Goal: Transaction & Acquisition: Purchase product/service

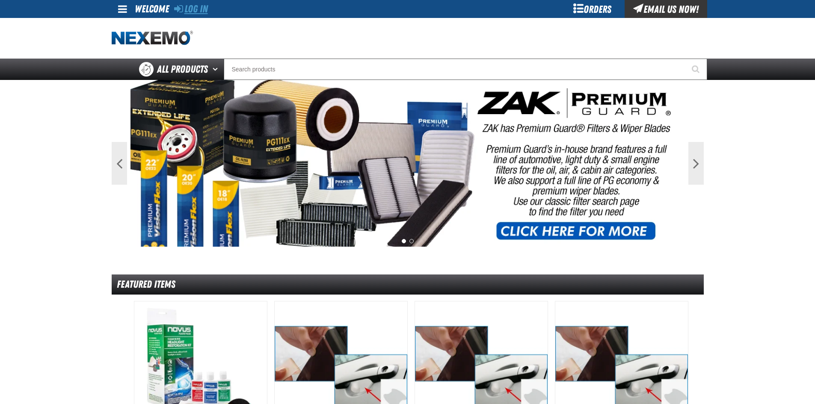
click at [204, 12] on link "Log In" at bounding box center [191, 9] width 34 height 12
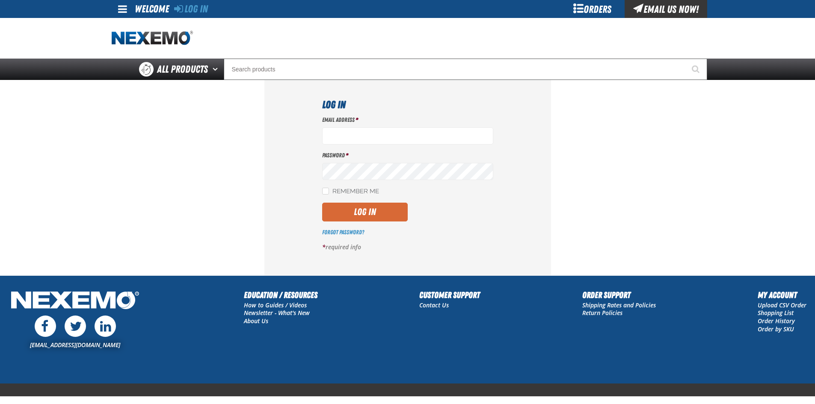
type input "sspolar01@vtaig.com"
click at [376, 216] on button "Log In" at bounding box center [365, 212] width 86 height 19
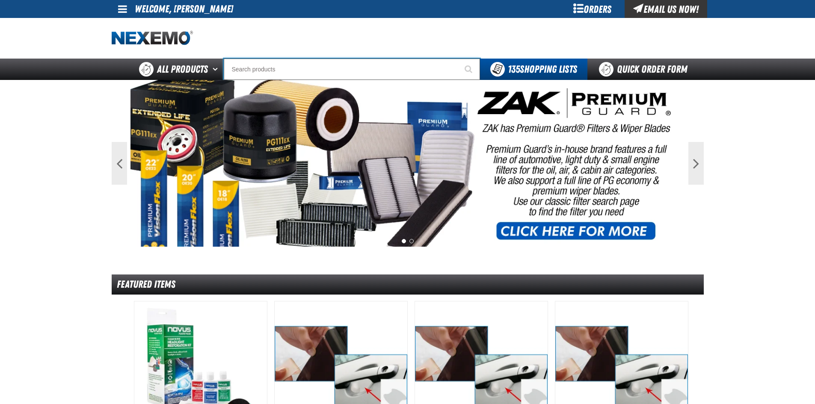
click at [288, 73] on input "Search" at bounding box center [352, 69] width 256 height 21
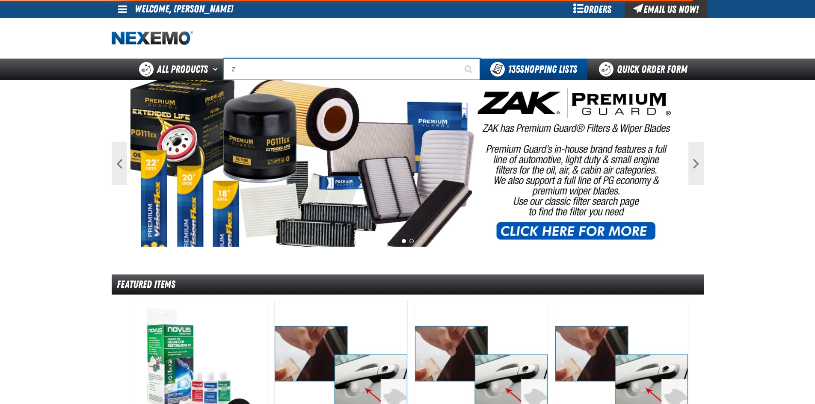
type input "ZA"
type input "ZAKTEK Remittance Register (DOWNLOADABLE)"
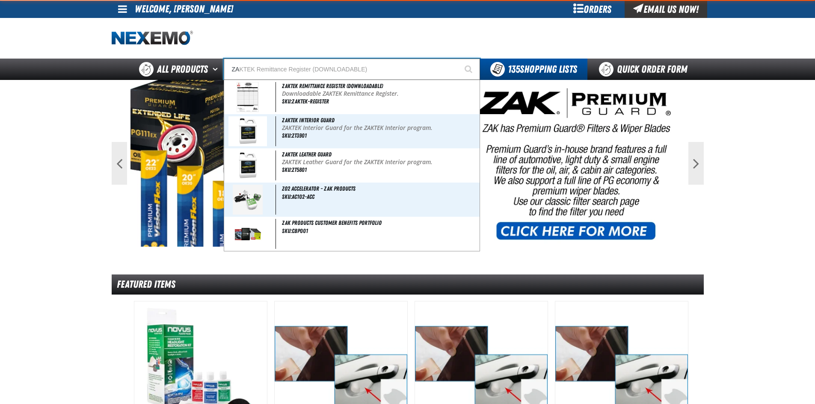
type input "ZAK"
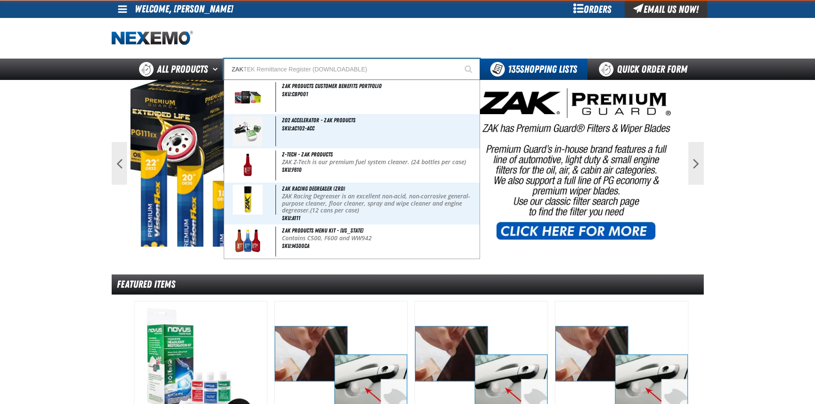
type input "ZAK Products Customer Benefits Portfolio"
type input "ZAKTE"
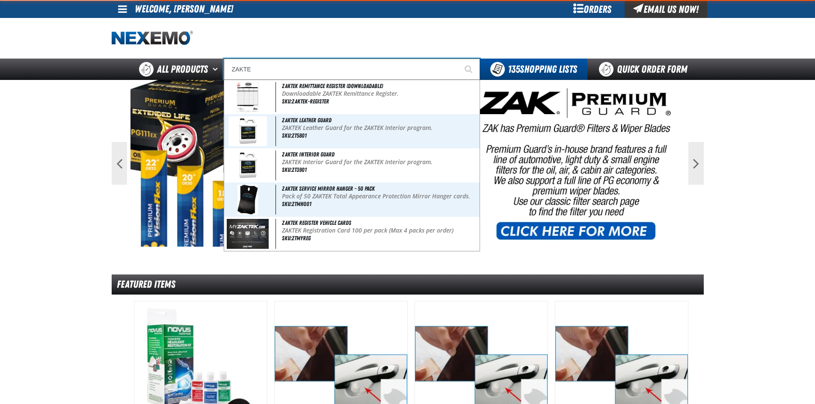
type input "ZAKTEK Remittance Register (DOWNLOADABLE)"
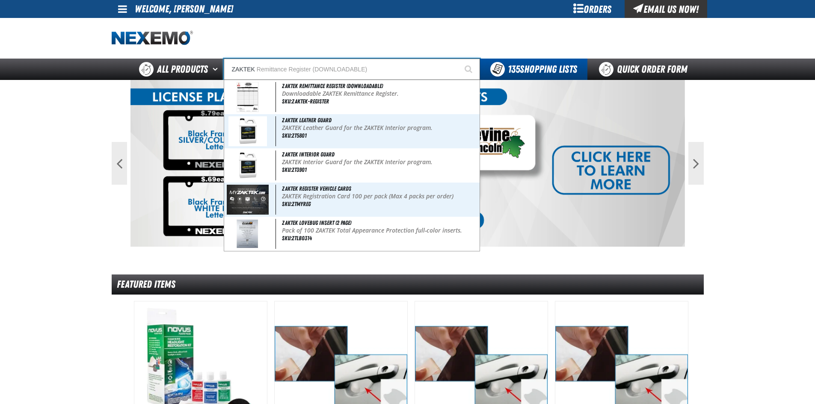
type input "ZAKTEK"
type input "ZAKTEK E"
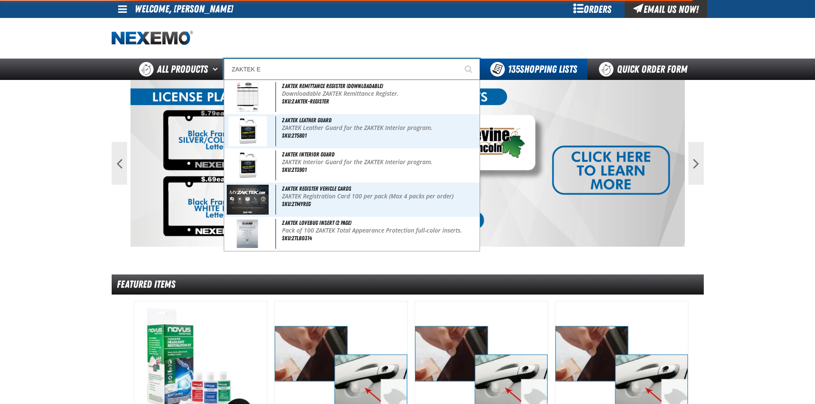
type input "ZAKTEK Exterior Sealant - One Gal Containers"
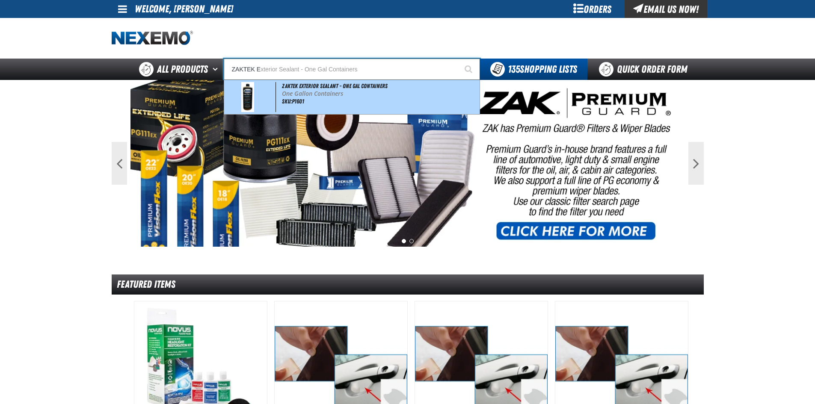
click at [307, 89] on div "ZAKTEK Exterior Sealant - One Gal Containers One Gallon Containers SKU:P1601" at bounding box center [352, 97] width 256 height 34
type input "ZAKTEK Exterior Sealant - One Gal Containers"
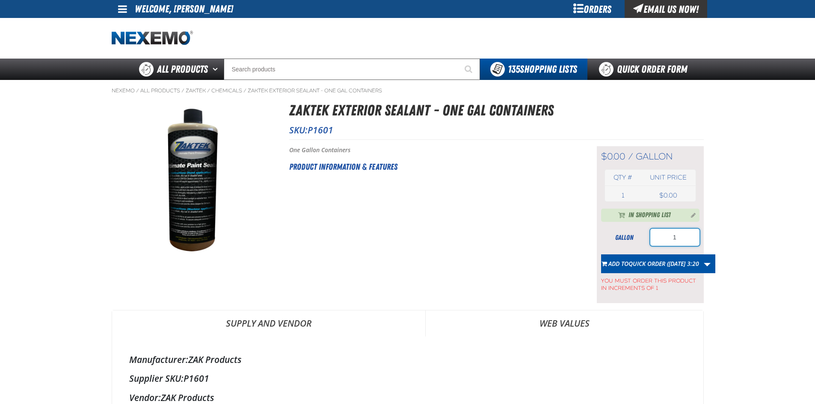
drag, startPoint x: 680, startPoint y: 237, endPoint x: 630, endPoint y: 235, distance: 50.1
click at [630, 235] on div "gallon 1" at bounding box center [650, 237] width 98 height 17
type input "10"
click at [573, 223] on div "Short Description: One Gallon Containers Product Information & Features" at bounding box center [432, 224] width 286 height 157
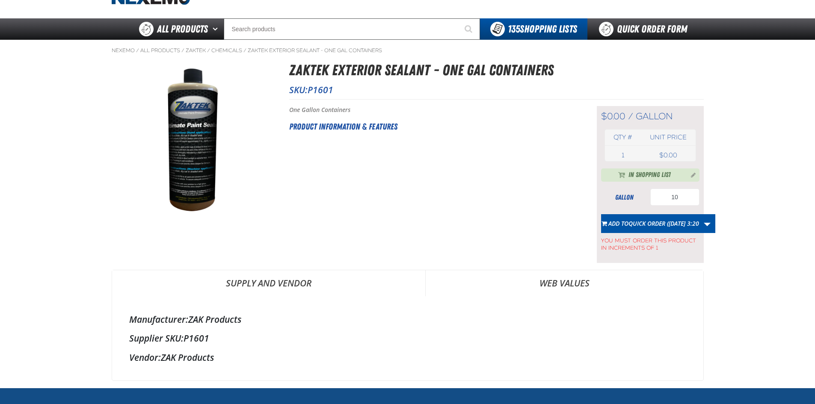
scroll to position [38, 0]
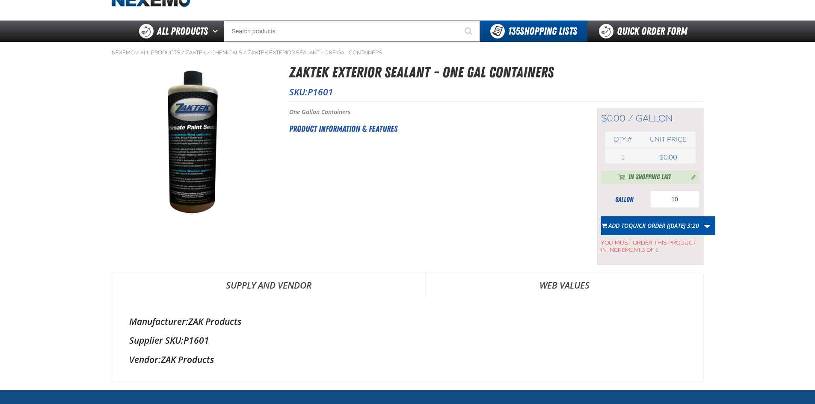
click at [675, 178] on div "In Shopping List" at bounding box center [650, 177] width 71 height 10
click at [454, 162] on div "Short Description: One Gallon Containers Product Information & Features" at bounding box center [432, 186] width 286 height 157
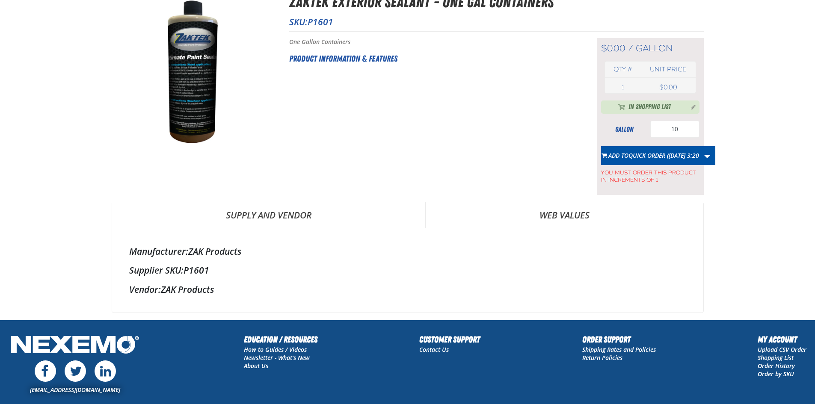
scroll to position [0, 0]
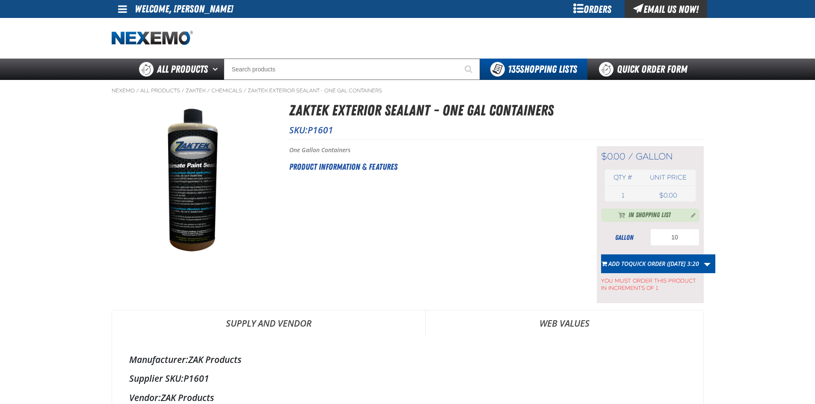
click at [463, 223] on div "Short Description: One Gallon Containers Product Information & Features" at bounding box center [432, 224] width 286 height 157
click at [661, 70] on link "Quick Order Form" at bounding box center [646, 69] width 116 height 21
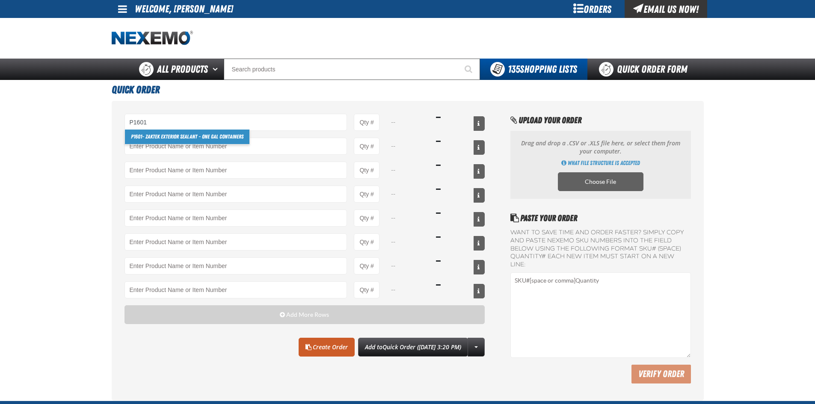
click at [163, 136] on link "P1601 - ZAKTEK Exterior Sealant - One Gal Containers" at bounding box center [187, 137] width 125 height 15
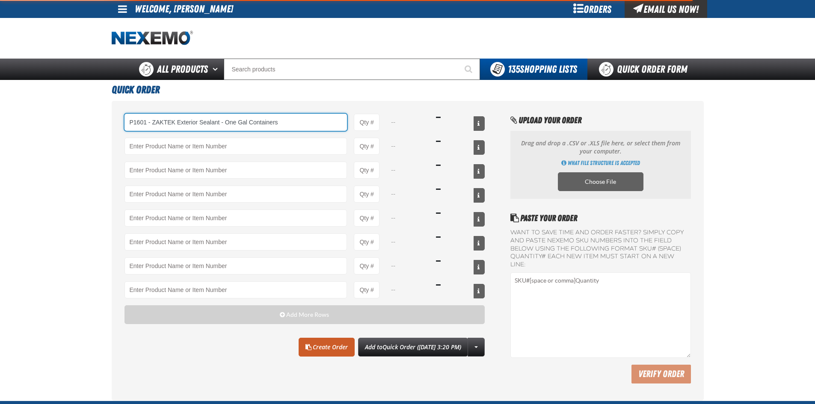
type input "P1601 - ZAKTEK Exterior Sealant - One Gal Containers"
type input "1"
select select "gallon"
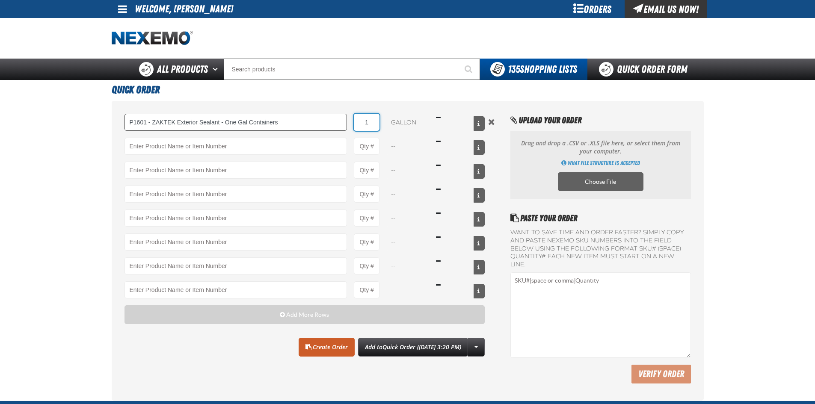
drag, startPoint x: 375, startPoint y: 120, endPoint x: 290, endPoint y: 118, distance: 84.8
click at [294, 119] on div "P1601 - ZAKTEK Exterior Sealant - One Gal Containers P1601 - ZAKTEK Exterior Se…" at bounding box center [305, 122] width 361 height 17
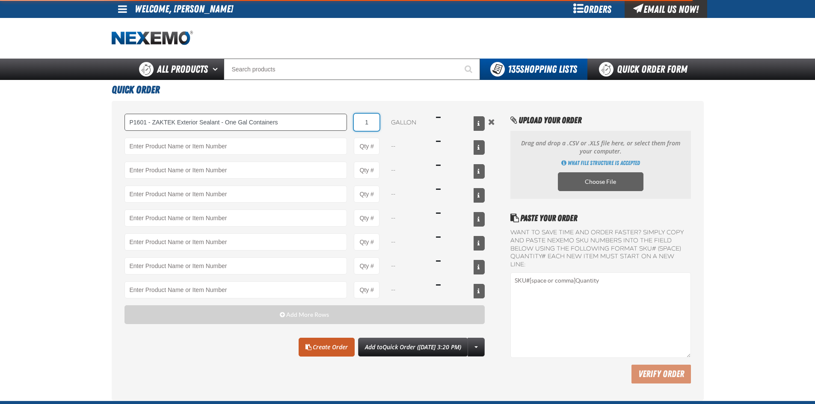
type input "P1601 - ZAKTEK Exterior Sealant - One Gal Containers"
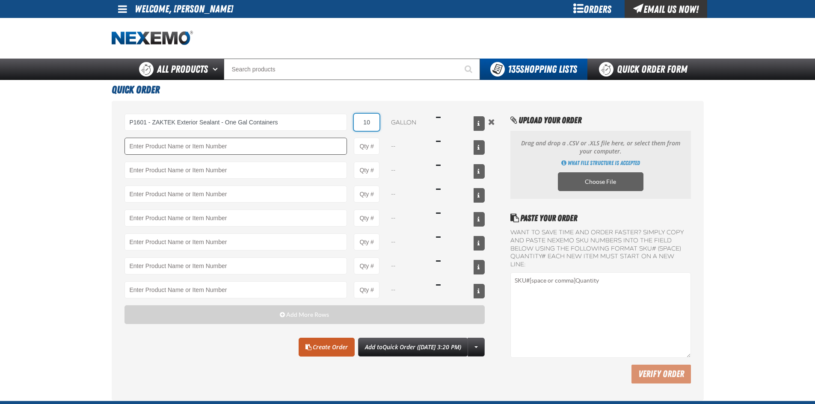
type input "10"
click at [173, 148] on input "Product" at bounding box center [236, 146] width 223 height 17
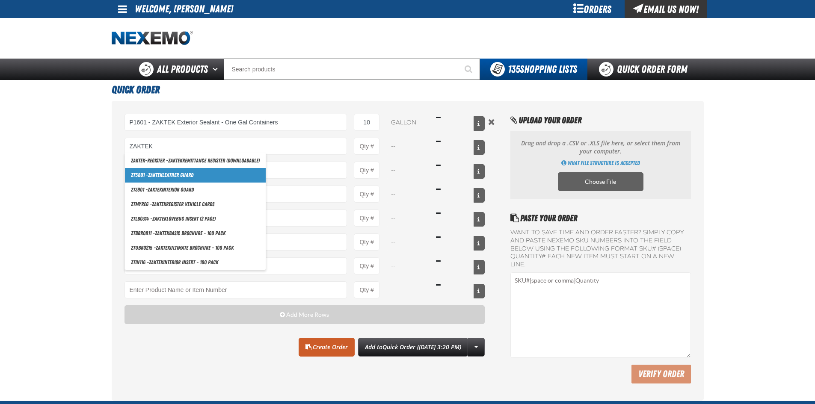
click at [171, 174] on link "ZT5801 - ZAKTEK Leather Guard" at bounding box center [195, 175] width 141 height 15
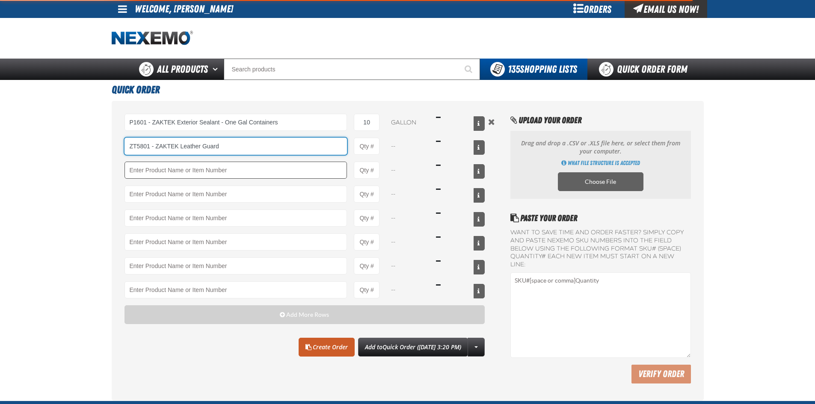
type input "ZT5801 - ZAKTEK Leather Guard"
type input "1"
select select "bottle"
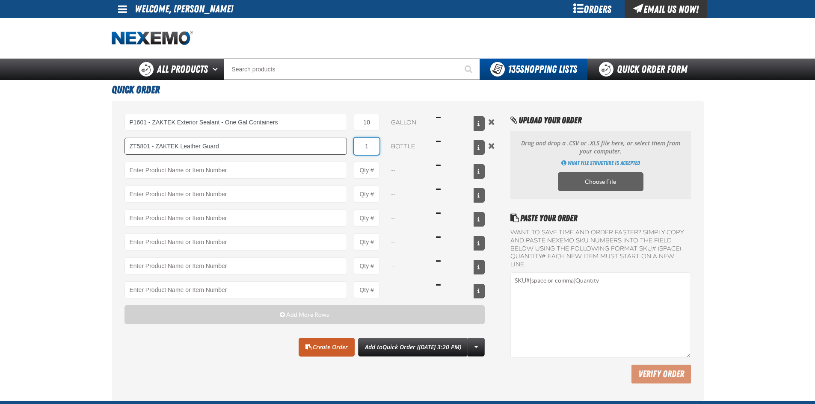
drag, startPoint x: 376, startPoint y: 148, endPoint x: 330, endPoint y: 144, distance: 46.4
click at [334, 145] on div "ZT5801 - ZAKTEK Leather Guard ZAKTEK -REGISTER - ZAKTEK Remittance Register (DO…" at bounding box center [305, 146] width 361 height 17
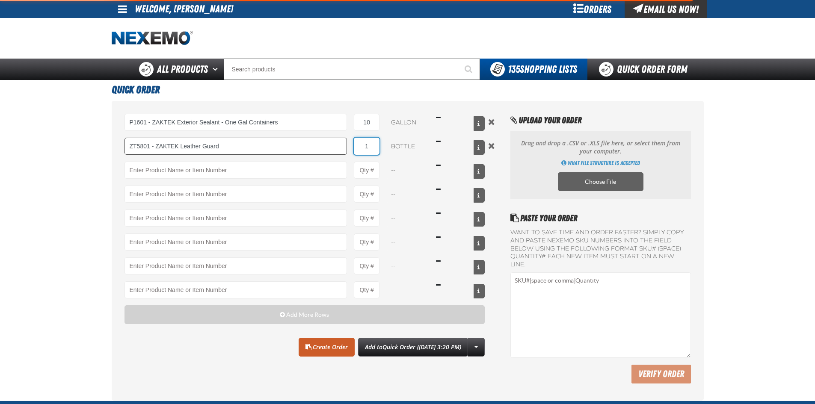
type input "ZT5801 - ZAKTEK Leather Guard"
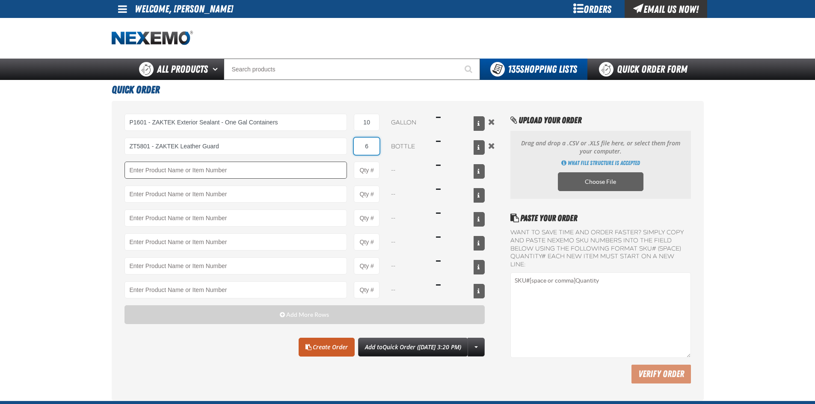
type input "6"
click at [155, 171] on input "Product" at bounding box center [236, 170] width 223 height 17
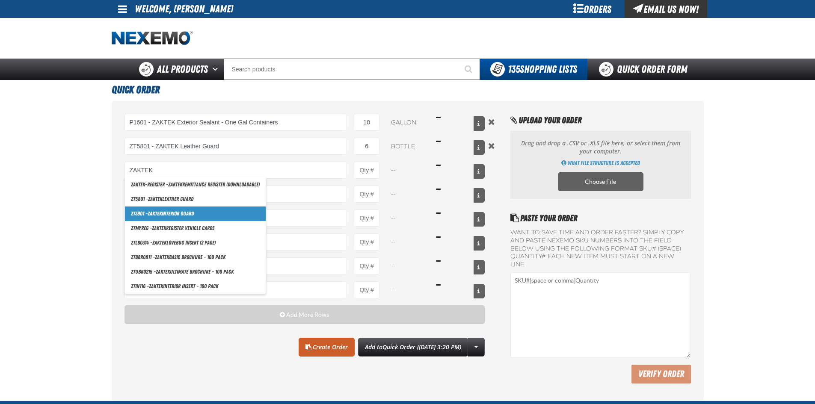
click at [171, 210] on link "ZT3901 - ZAKTEK Interior Guard" at bounding box center [195, 214] width 141 height 15
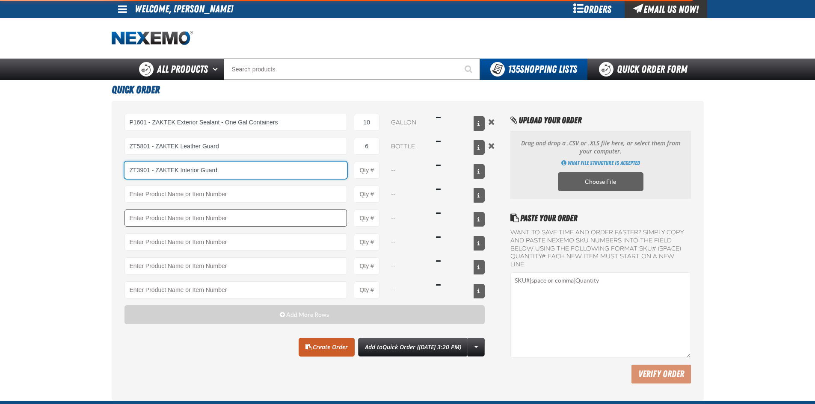
type input "ZT3901 - ZAKTEK Interior Guard"
type input "1"
select select "bottle"
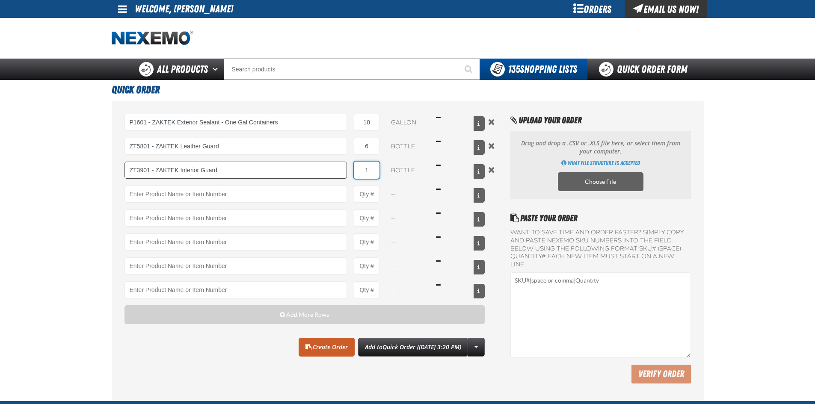
drag, startPoint x: 373, startPoint y: 172, endPoint x: 269, endPoint y: 167, distance: 103.7
click at [273, 167] on div "ZT3901 - ZAKTEK Interior Guard ZAKTEK -REGISTER - ZAKTEK Remittance Register (D…" at bounding box center [305, 170] width 361 height 17
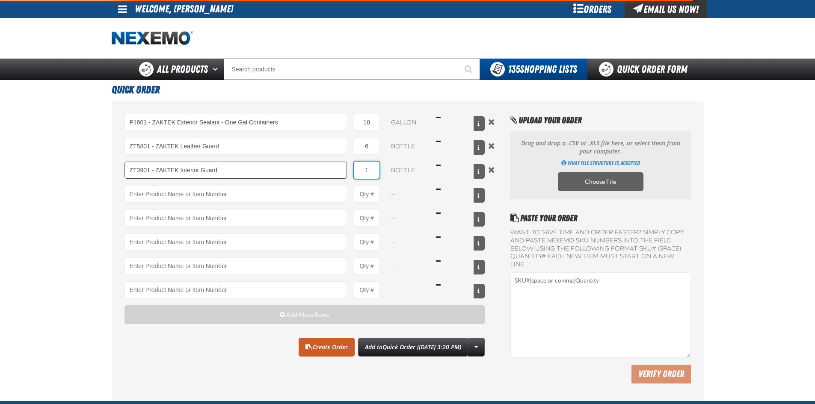
type input "ZT3901 - ZAKTEK Interior Guard"
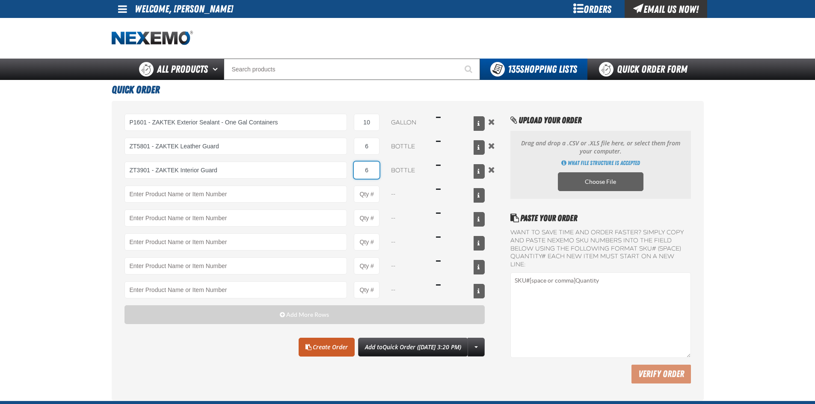
type input "6"
click at [317, 92] on h1 "Quick Order" at bounding box center [408, 89] width 592 height 18
click at [314, 347] on link "Create Order" at bounding box center [327, 347] width 56 height 19
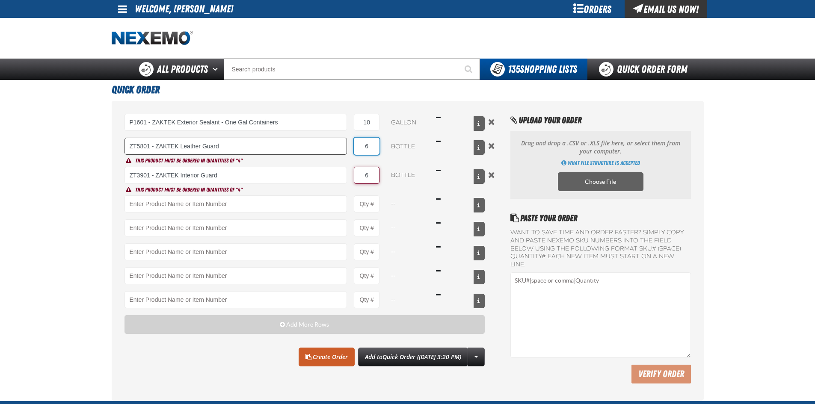
drag, startPoint x: 374, startPoint y: 149, endPoint x: 308, endPoint y: 140, distance: 66.9
click at [312, 143] on div "ZT5801 - ZAKTEK Leather Guard ZAKTEK -REGISTER - ZAKTEK Remittance Register (DO…" at bounding box center [305, 146] width 361 height 17
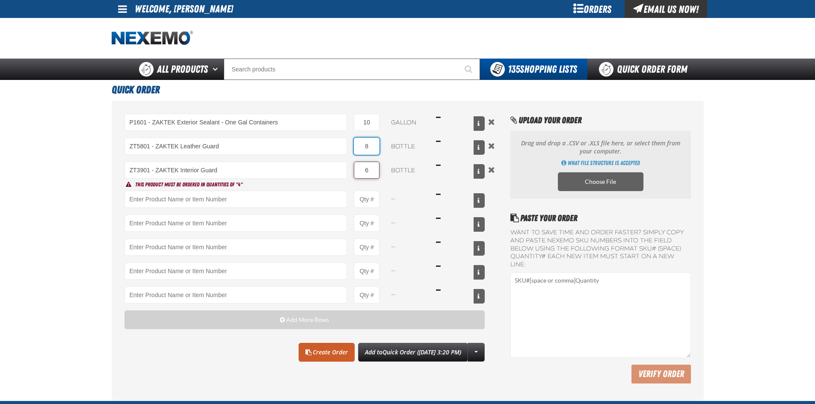
type input "8"
drag, startPoint x: 369, startPoint y: 171, endPoint x: 263, endPoint y: 173, distance: 106.2
click at [270, 173] on div "ZT3901 - ZAKTEK Interior Guard ZAKTEK -REGISTER - ZAKTEK Remittance Register (D…" at bounding box center [305, 170] width 361 height 17
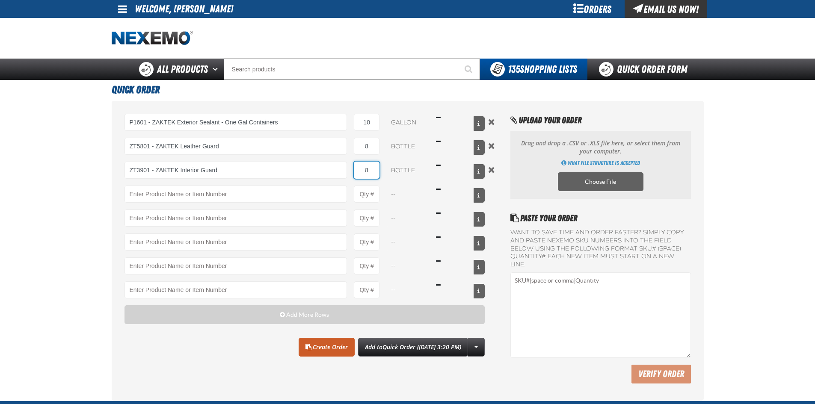
type input "8"
click at [299, 94] on h1 "Quick Order" at bounding box center [408, 89] width 592 height 18
click at [306, 347] on link "Create Order" at bounding box center [327, 347] width 56 height 19
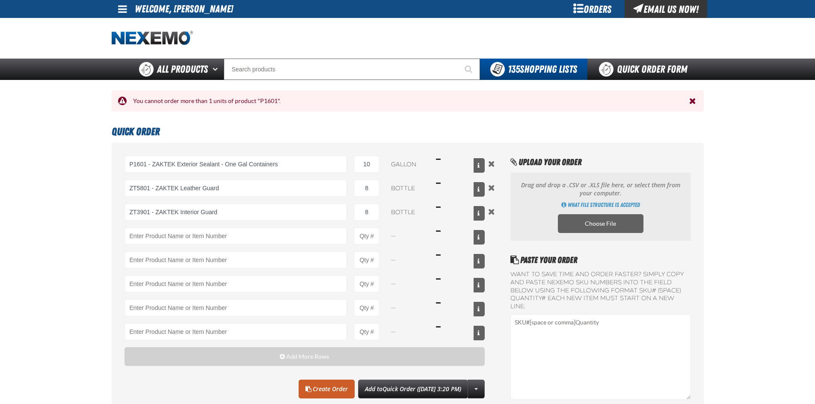
scroll to position [128, 0]
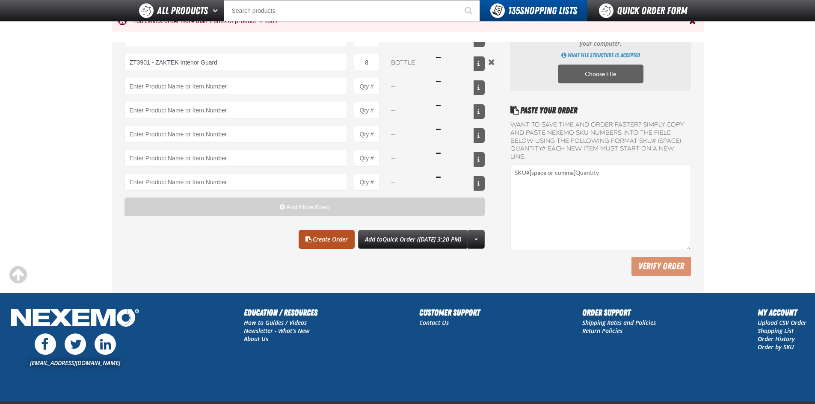
click at [315, 241] on link "Create Order" at bounding box center [327, 239] width 56 height 19
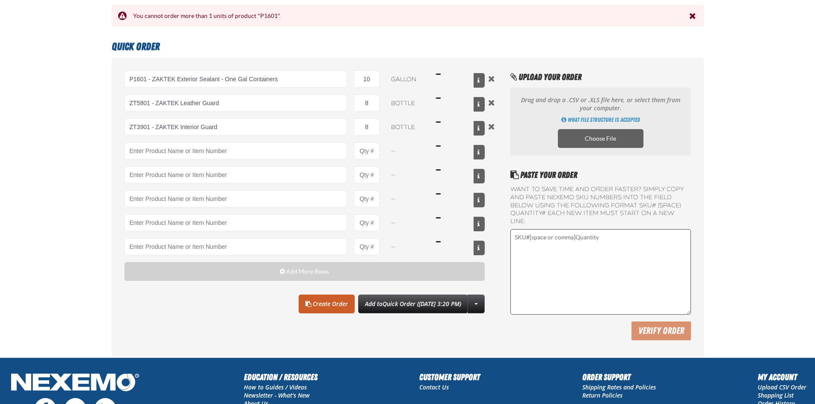
scroll to position [0, 0]
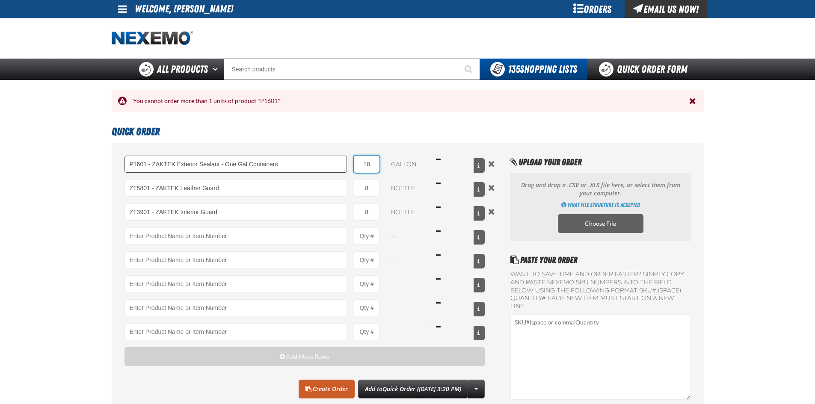
drag, startPoint x: 373, startPoint y: 165, endPoint x: 265, endPoint y: 159, distance: 108.0
click at [265, 159] on div "P1601 - ZAKTEK Exterior Sealant - One Gal Containers P1601 - ZAKTEK Exterior Se…" at bounding box center [305, 164] width 361 height 17
click at [345, 125] on h1 "Quick Order" at bounding box center [408, 131] width 592 height 18
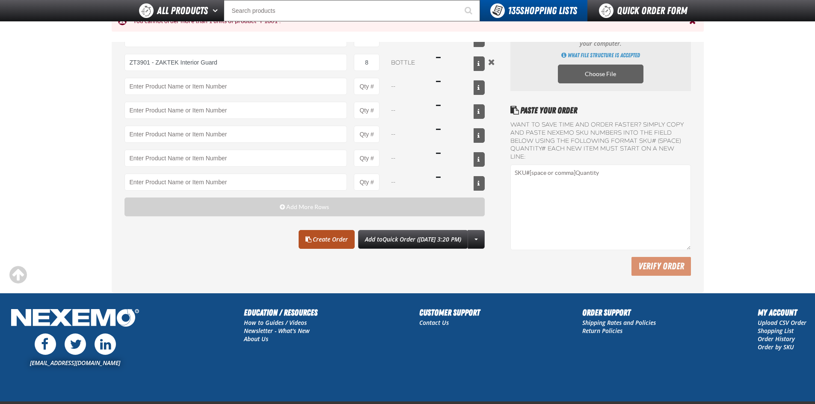
click at [310, 238] on link "Create Order" at bounding box center [327, 239] width 56 height 19
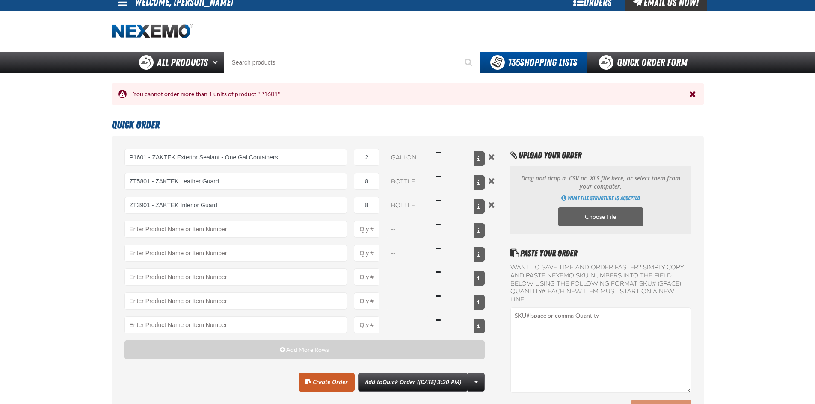
scroll to position [0, 0]
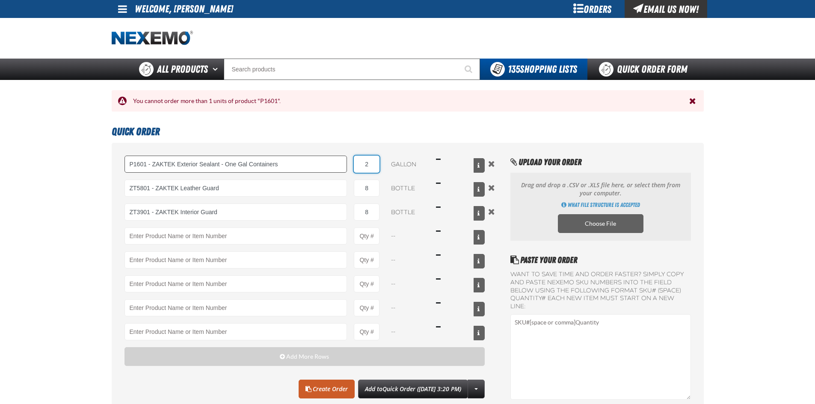
drag, startPoint x: 371, startPoint y: 167, endPoint x: 244, endPoint y: 162, distance: 127.2
click at [251, 163] on div "P1601 - ZAKTEK Exterior Sealant - One Gal Containers P1601 - ZAKTEK Exterior Se…" at bounding box center [305, 164] width 361 height 17
type input "1"
click at [379, 118] on div "Staging Site 5.1 Upgrade Site My Account My Account Support Ticket Support Tick…" at bounding box center [407, 303] width 815 height 607
click at [317, 389] on link "Create Order" at bounding box center [327, 389] width 56 height 19
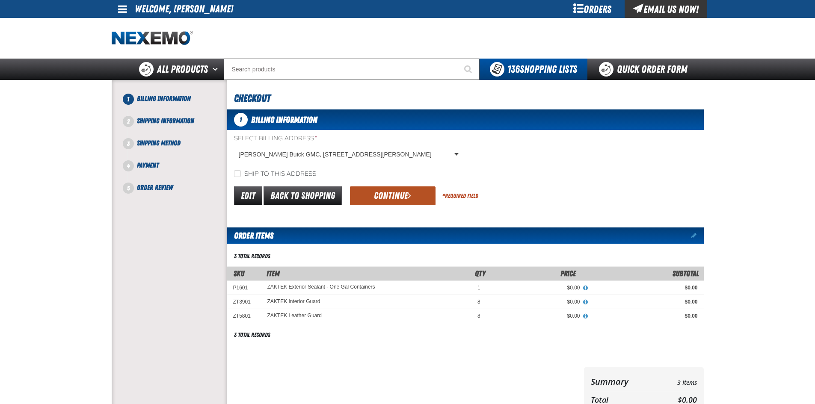
click at [379, 202] on button "Continue" at bounding box center [393, 196] width 86 height 19
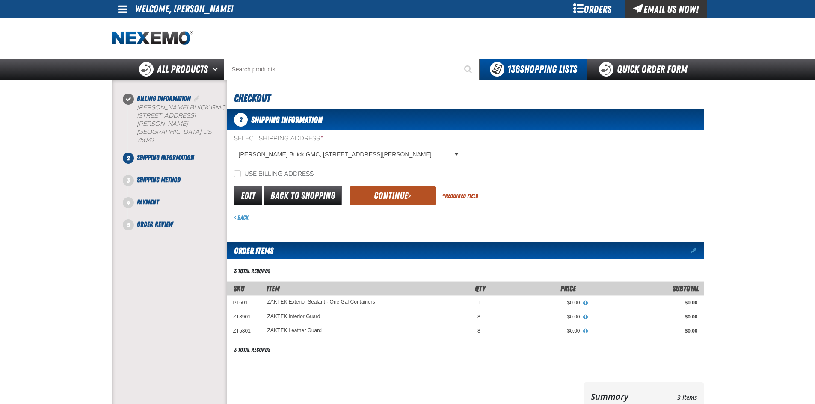
click at [394, 188] on button "Continue" at bounding box center [393, 196] width 86 height 19
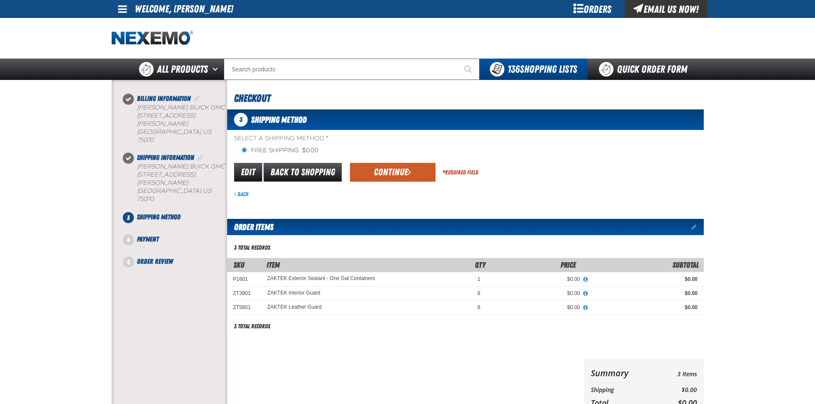
click at [393, 173] on button "Continue" at bounding box center [393, 172] width 86 height 19
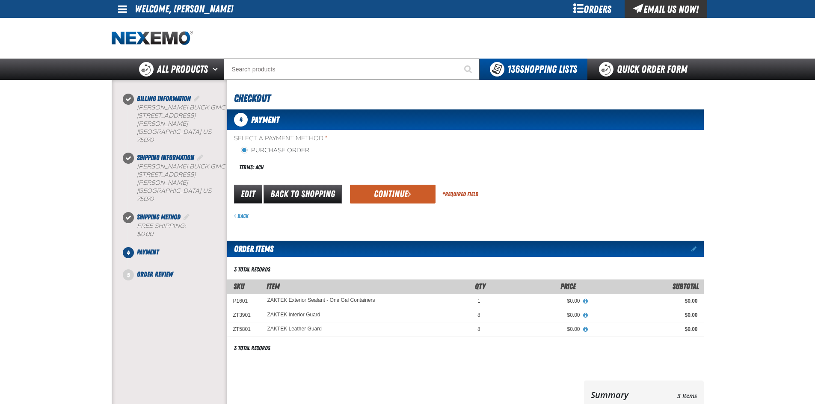
click at [399, 197] on button "Continue" at bounding box center [393, 194] width 86 height 19
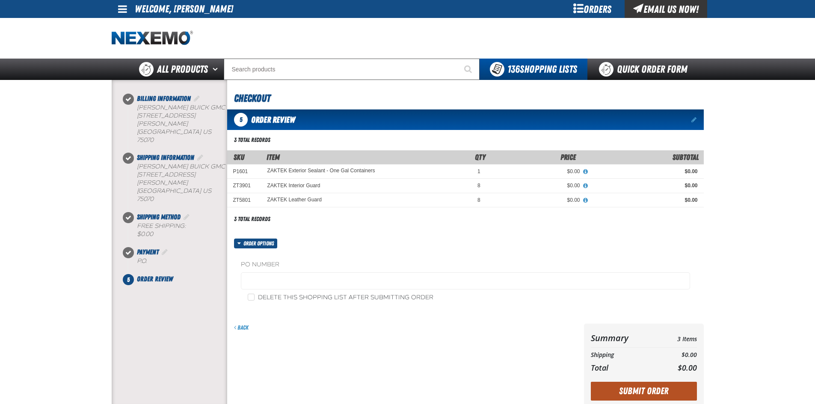
click at [622, 393] on button "Submit Order" at bounding box center [644, 391] width 106 height 19
